Goal: Information Seeking & Learning: Learn about a topic

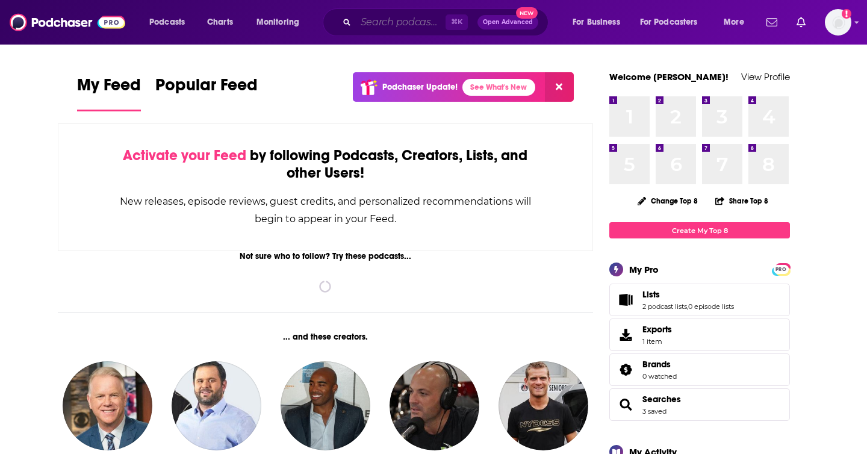
click at [393, 17] on input "Search podcasts, credits, & more..." at bounding box center [401, 22] width 90 height 19
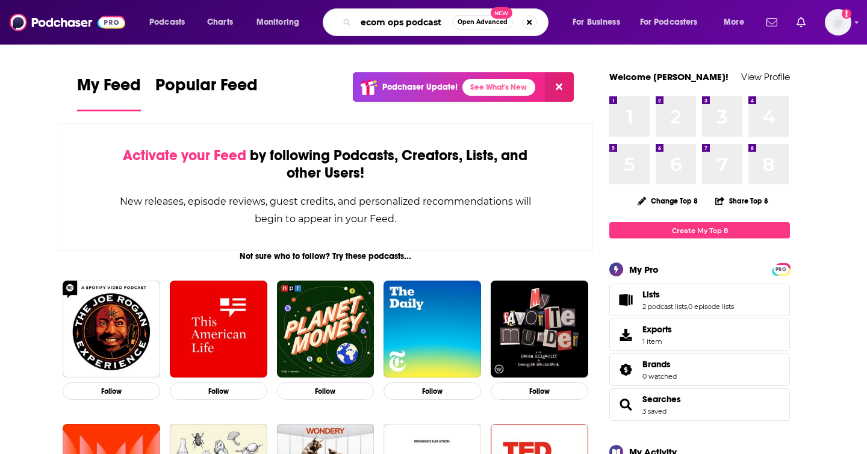
type input "ecom ops podcast"
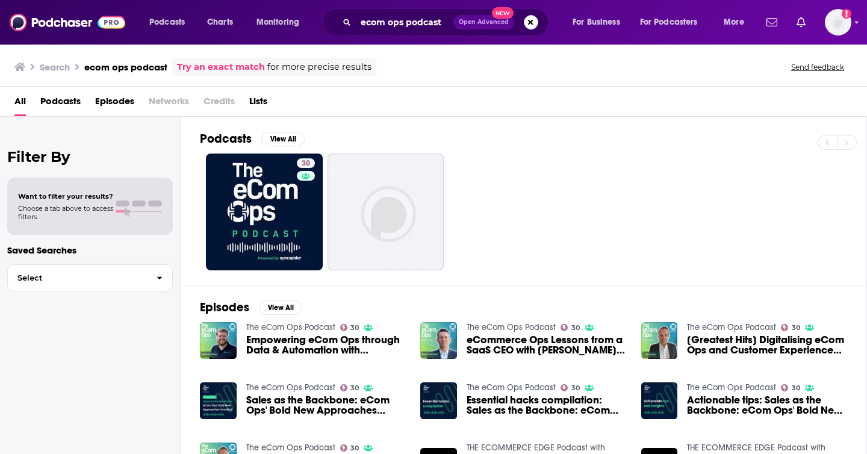
click at [253, 327] on link "The eCom Ops Podcast" at bounding box center [290, 327] width 89 height 10
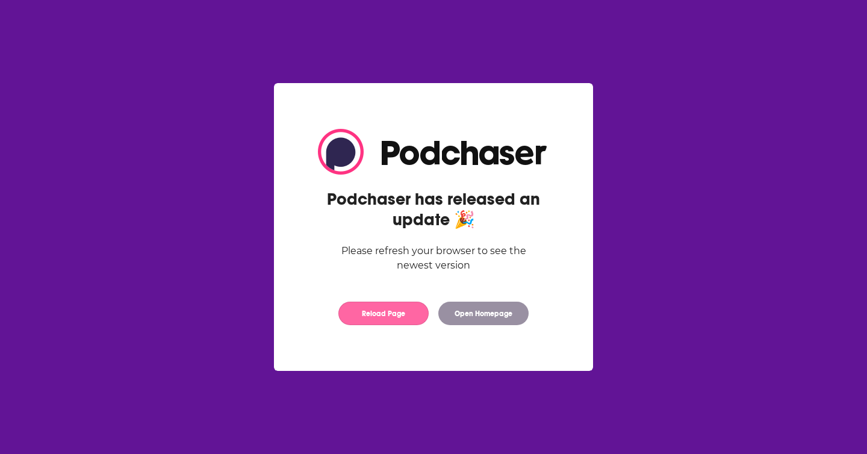
click at [380, 312] on button "Reload Page" at bounding box center [383, 313] width 90 height 23
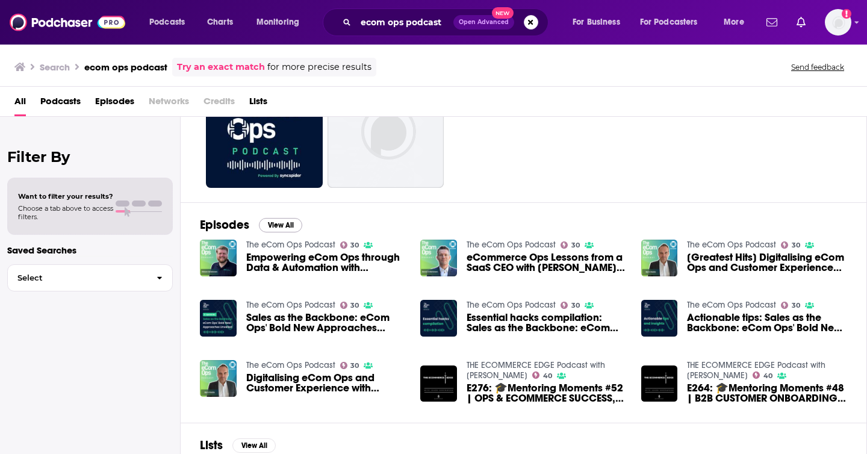
scroll to position [84, 0]
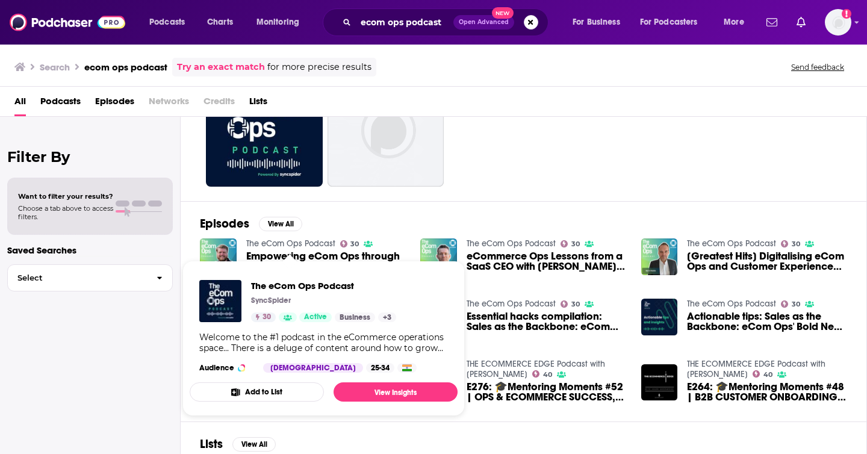
click at [334, 260] on span "The eCom Ops Podcast SyncSpider 30 Active Business + 3 Welcome to the #1 podcas…" at bounding box center [323, 339] width 282 height 170
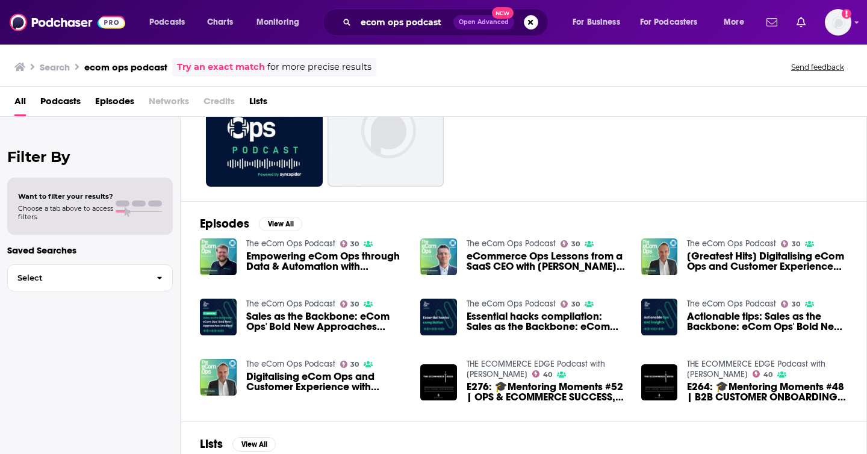
click at [266, 364] on link "The eCom Ops Podcast" at bounding box center [290, 364] width 89 height 10
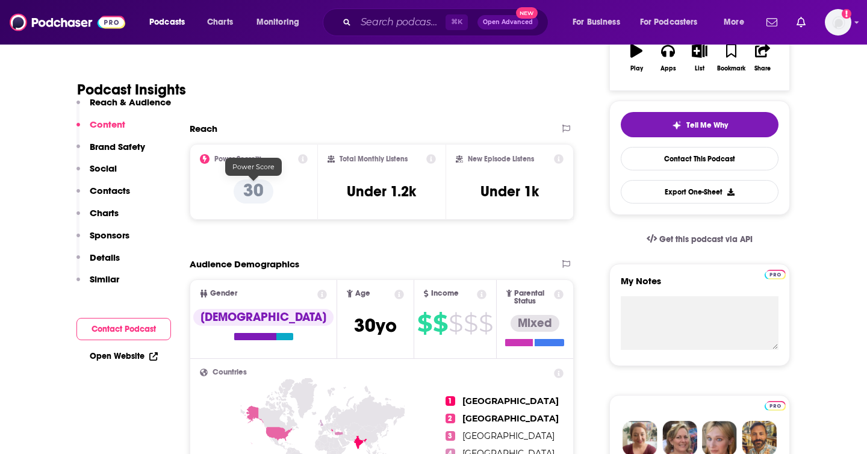
scroll to position [19, 0]
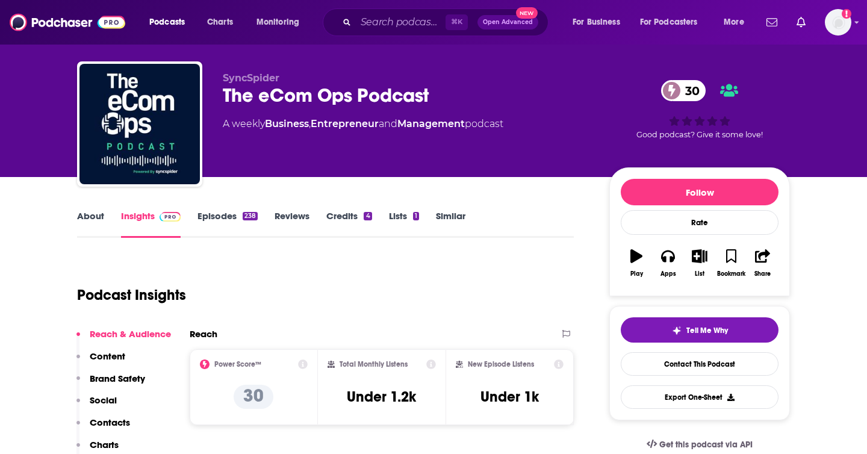
click at [226, 211] on link "Episodes 238" at bounding box center [228, 224] width 60 height 28
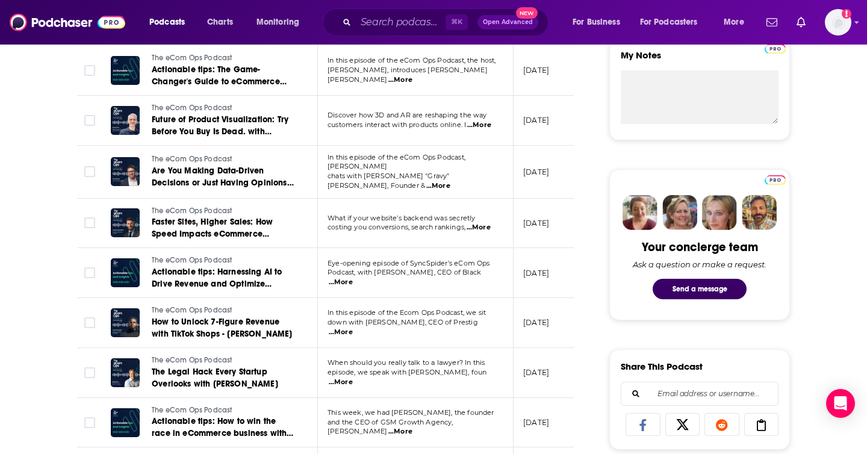
scroll to position [0, 1]
click at [352, 278] on span "...More" at bounding box center [340, 283] width 24 height 10
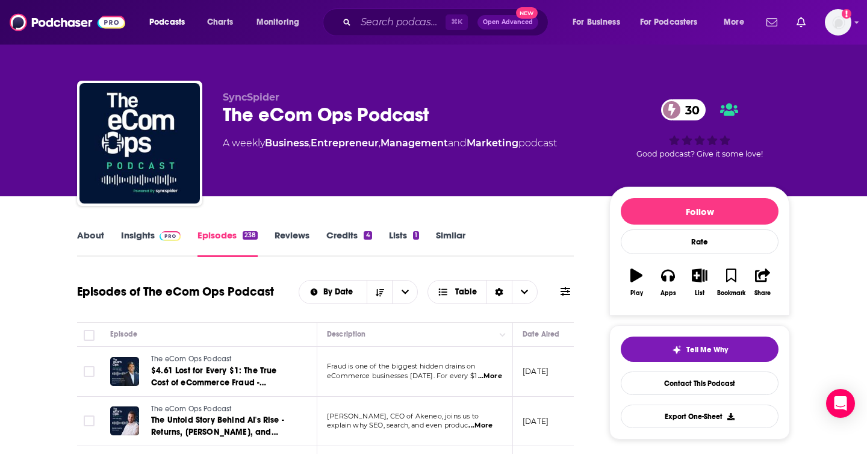
scroll to position [10, 0]
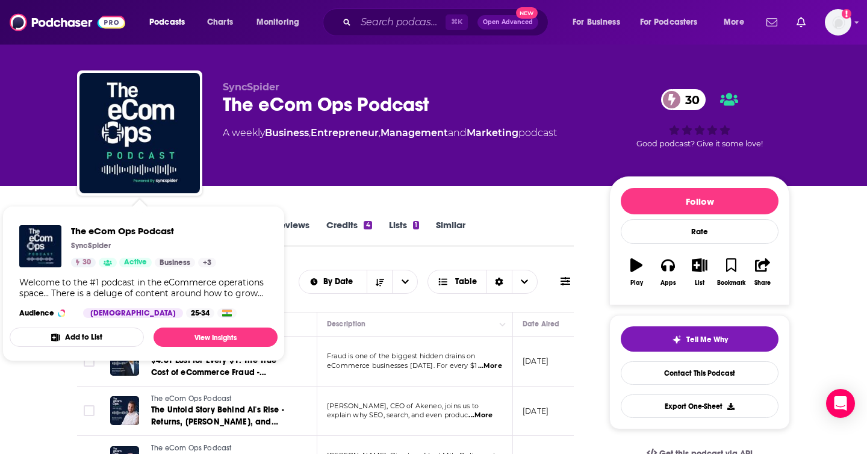
click at [257, 157] on div "SyncSpider The eCom Ops Podcast 30 A weekly Business , Entrepreneur , Managemen…" at bounding box center [406, 129] width 367 height 96
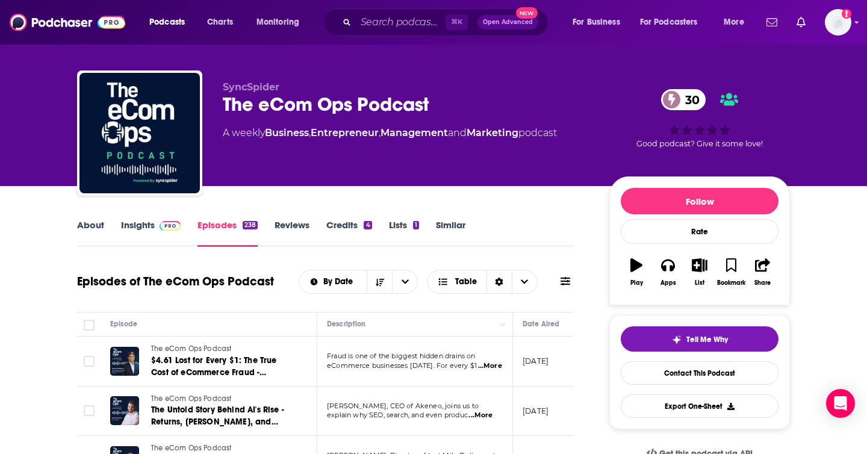
click at [150, 228] on link "Insights" at bounding box center [151, 233] width 60 height 28
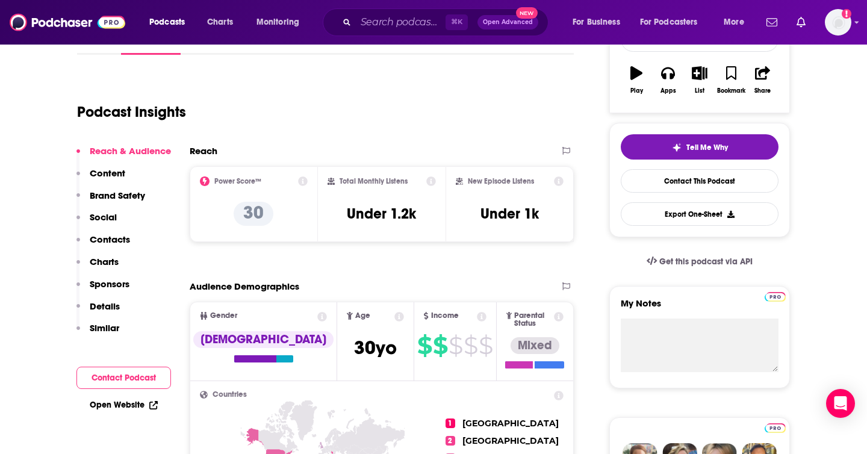
scroll to position [204, 0]
